Goal: Task Accomplishment & Management: Complete application form

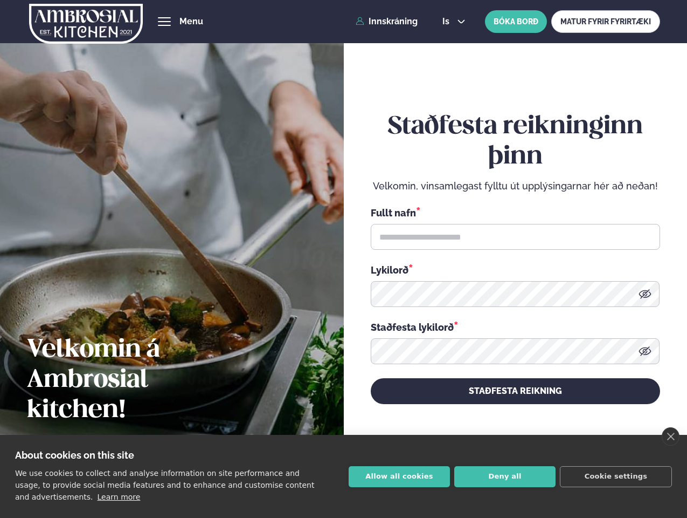
click at [671, 436] on link "close" at bounding box center [671, 436] width 18 height 18
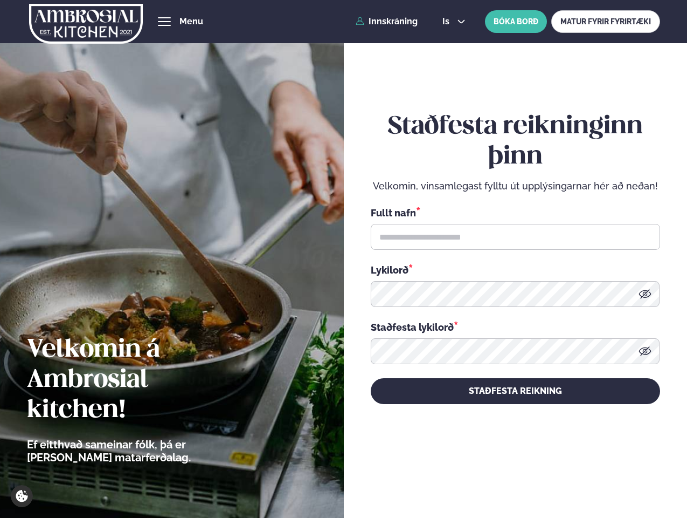
click at [399, 476] on div "Staðfesta reikninginn þinn Velkomin, vinsamlegast fylltu út upplýsingarnar hér …" at bounding box center [515, 258] width 289 height 482
click at [505, 476] on div "Staðfesta reikninginn þinn Velkomin, vinsamlegast fylltu út upplýsingarnar hér …" at bounding box center [515, 258] width 289 height 482
click at [616, 476] on div "Staðfesta reikninginn þinn Velkomin, vinsamlegast fylltu út upplýsingarnar hér …" at bounding box center [515, 258] width 289 height 482
click at [164, 22] on span "hamburger" at bounding box center [165, 22] width 10 height 10
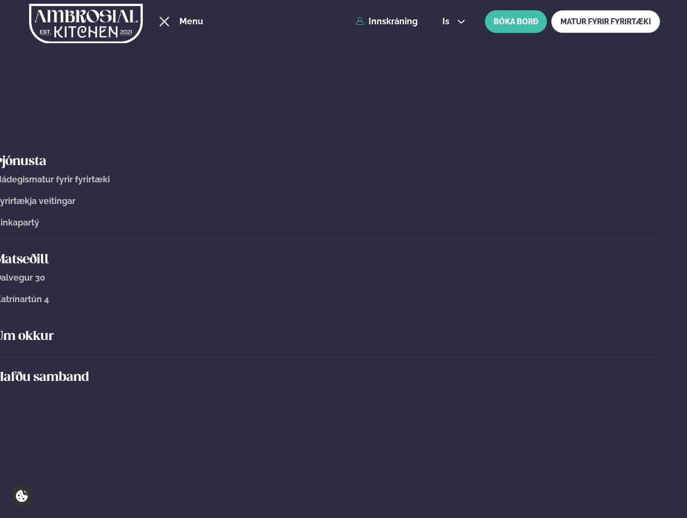
click at [453, 22] on span "is" at bounding box center [448, 21] width 10 height 9
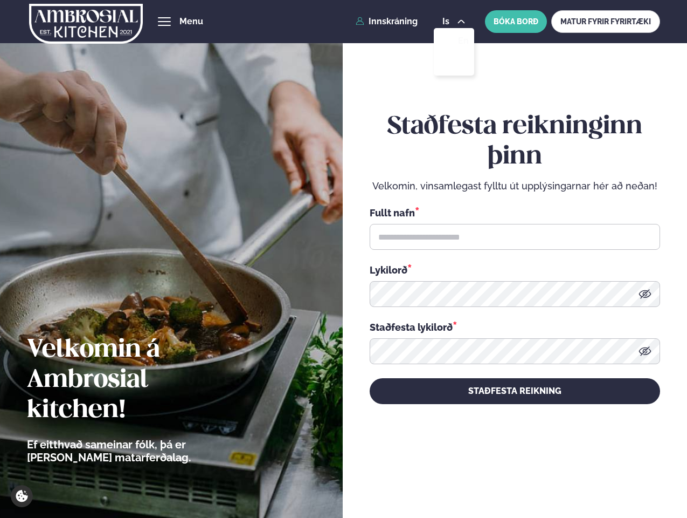
click at [645, 294] on icon at bounding box center [645, 293] width 12 height 9
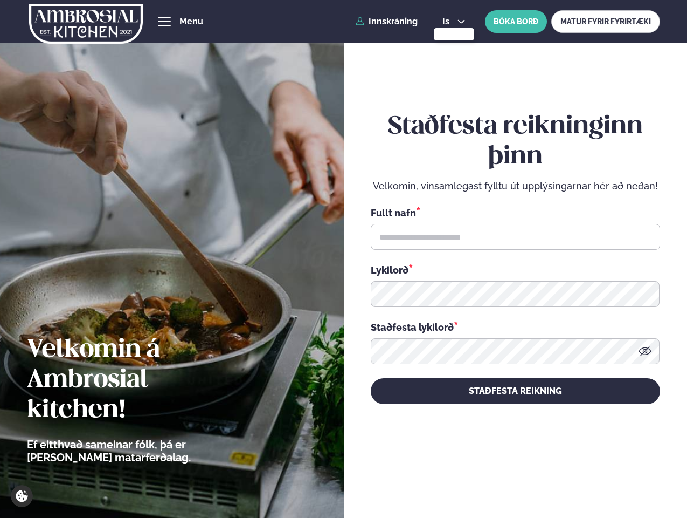
click at [645, 351] on icon at bounding box center [645, 350] width 12 height 9
